Goal: Information Seeking & Learning: Learn about a topic

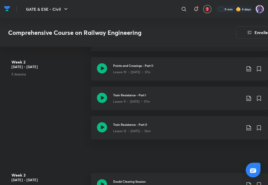
scroll to position [585, 0]
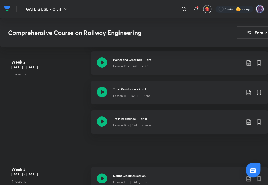
click at [150, 63] on div "Lesson 10 • [DATE] • 37m" at bounding box center [177, 65] width 128 height 7
